Goal: Information Seeking & Learning: Find specific fact

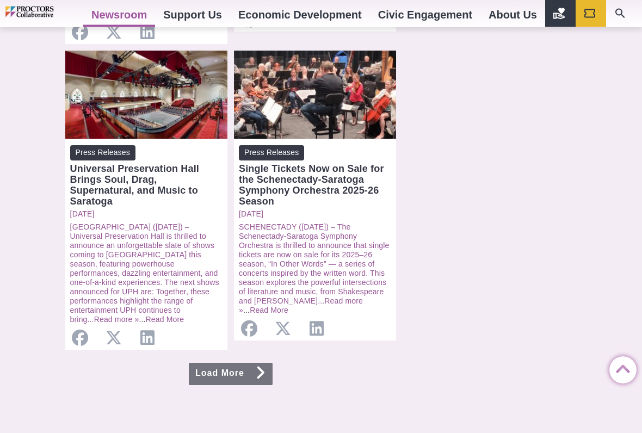
scroll to position [1121, 0]
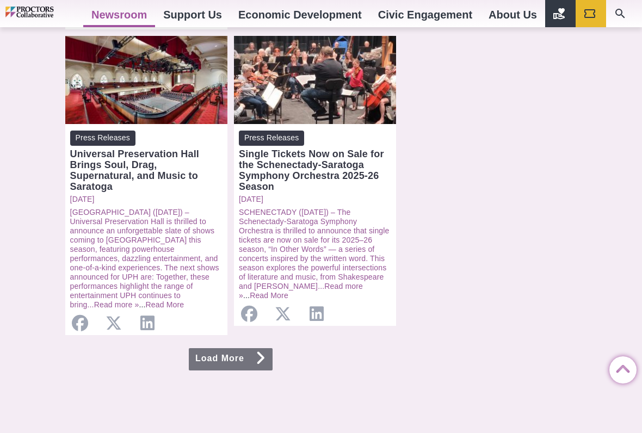
click at [237, 331] on link "Load More" at bounding box center [231, 359] width 84 height 22
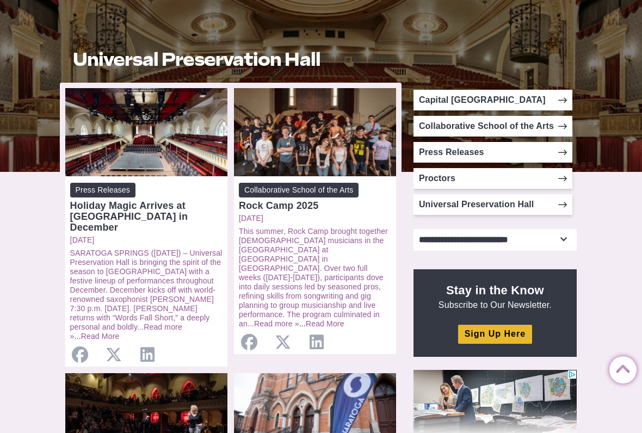
scroll to position [171, 0]
click at [465, 152] on link "Press Releases" at bounding box center [492, 152] width 159 height 21
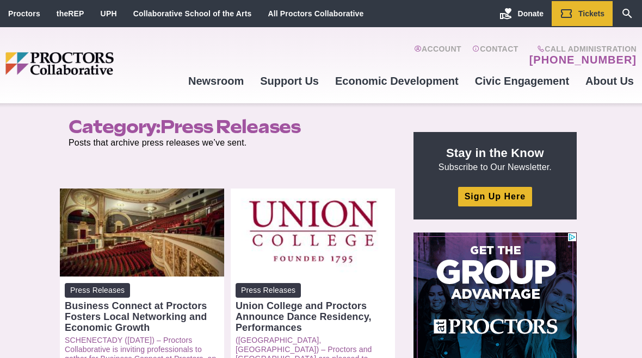
click at [619, 14] on link "Search Our Site" at bounding box center [627, 13] width 29 height 25
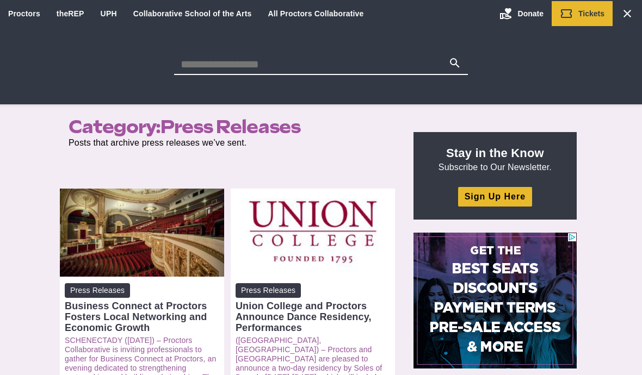
click at [326, 63] on input "Search for:" at bounding box center [311, 64] width 274 height 15
click at [395, 71] on input "Search for:" at bounding box center [311, 64] width 274 height 15
type input "**********"
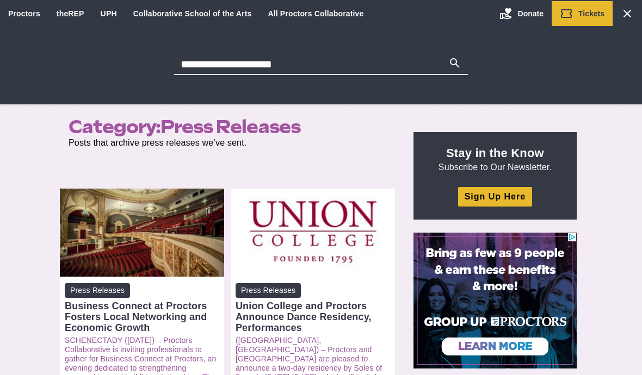
click at [455, 64] on button "Search" at bounding box center [454, 64] width 13 height 15
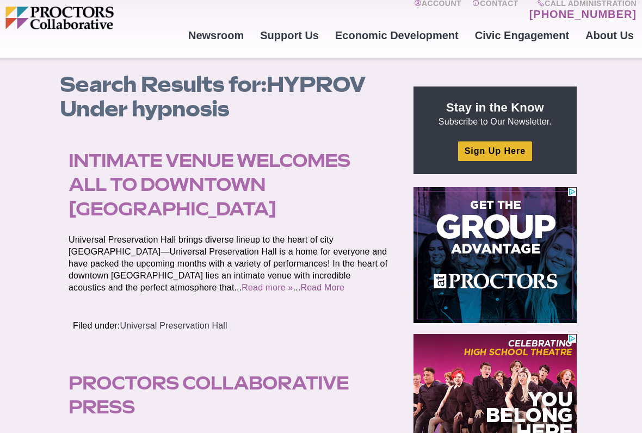
scroll to position [47, 0]
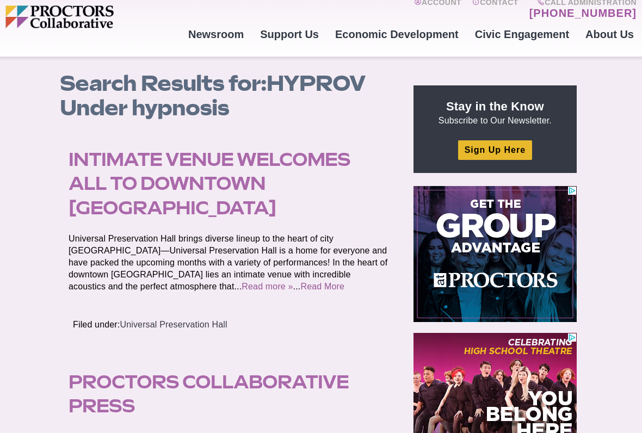
click at [300, 282] on link "Read More" at bounding box center [322, 286] width 44 height 9
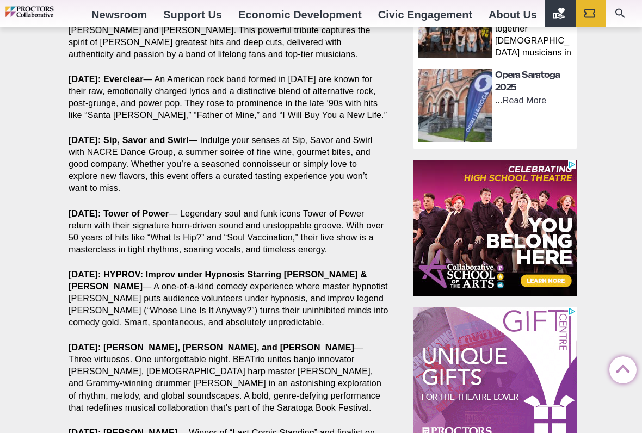
scroll to position [865, 0]
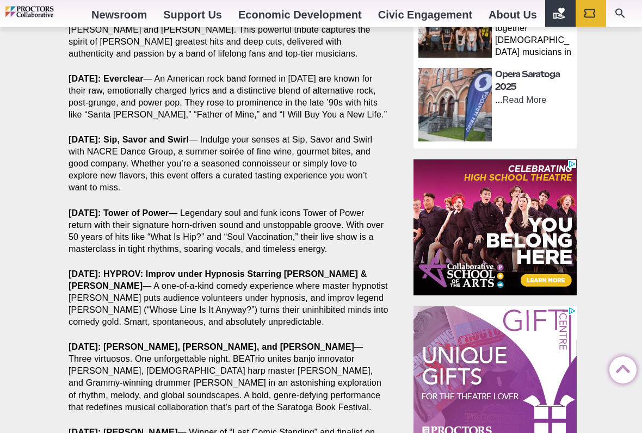
click at [227, 270] on strong "HYPROV: Improv under Hypnosis Starring [PERSON_NAME] & [PERSON_NAME]" at bounding box center [218, 280] width 298 height 21
click at [158, 270] on strong "HYPROV: Improv under Hypnosis Starring [PERSON_NAME] & [PERSON_NAME]" at bounding box center [218, 280] width 298 height 21
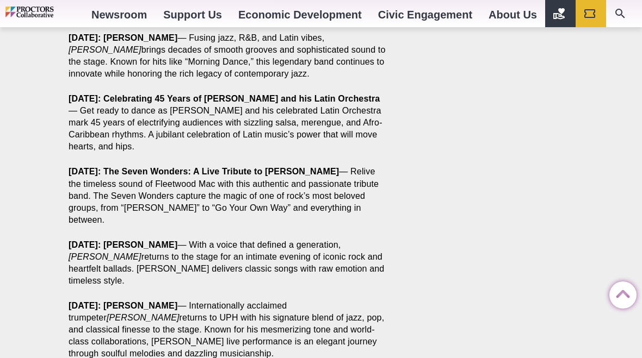
scroll to position [1466, 0]
